Goal: Check status: Check status

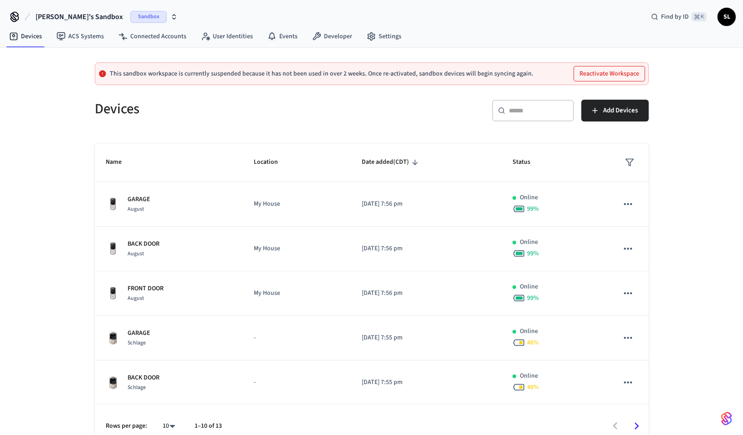
click at [129, 23] on button "[PERSON_NAME]'s Sandbox Sandbox" at bounding box center [107, 16] width 148 height 19
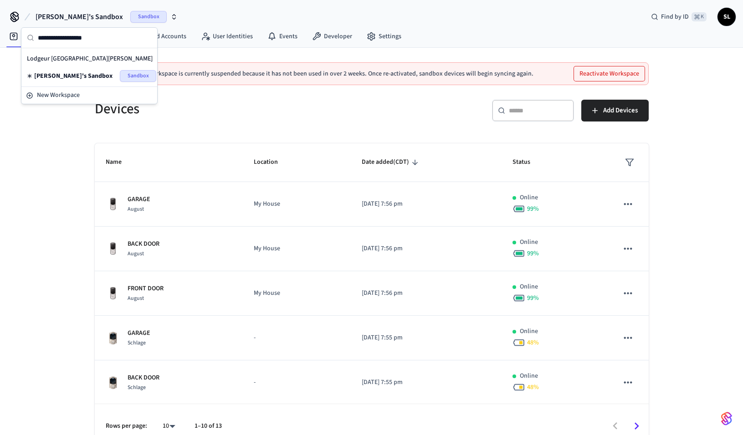
click at [78, 59] on span "Lodgeur [GEOGRAPHIC_DATA][PERSON_NAME]" at bounding box center [90, 58] width 126 height 9
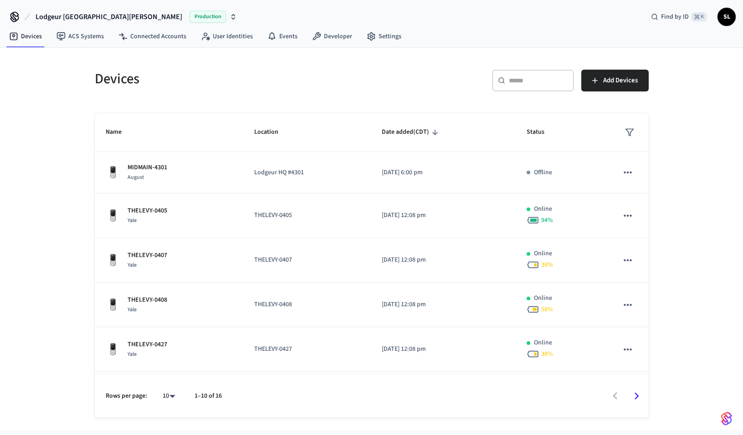
click at [173, 394] on body "Lodgeur Upper [PERSON_NAME] Production Find by ID ⌘ K SL Devices ACS Systems Co…" at bounding box center [371, 215] width 743 height 430
click at [165, 414] on li "All" at bounding box center [165, 409] width 24 height 24
type input "**"
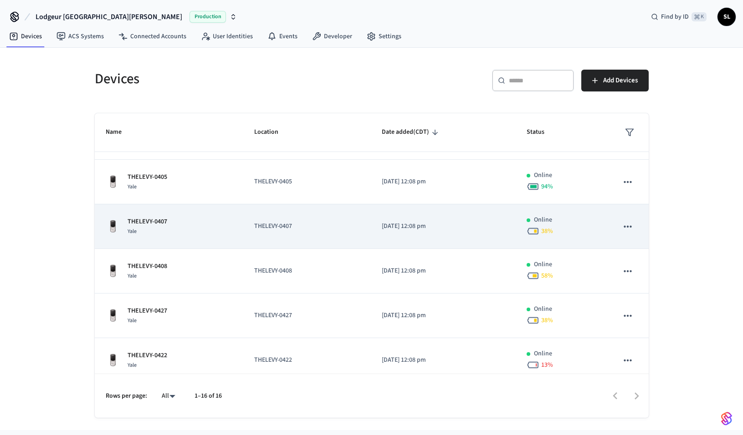
scroll to position [50, 0]
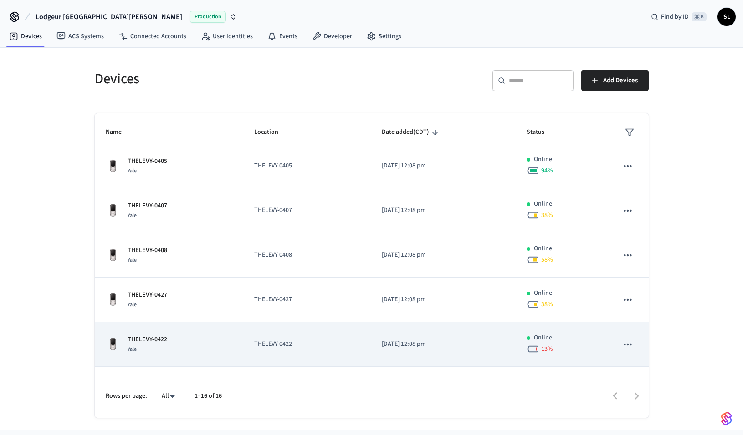
click at [209, 347] on div "THELEVY-0422 [GEOGRAPHIC_DATA]" at bounding box center [169, 344] width 127 height 19
